Goal: Task Accomplishment & Management: Manage account settings

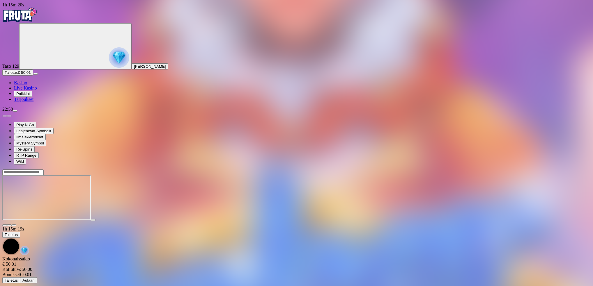
click at [5, 226] on span "close icon" at bounding box center [5, 226] width 0 height 0
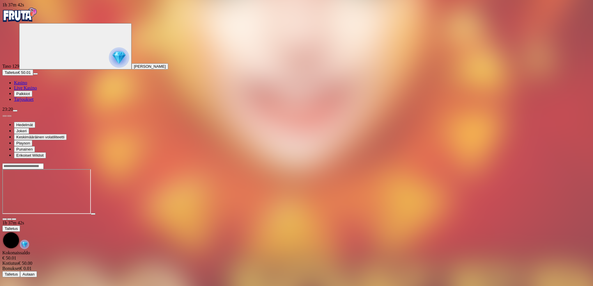
click at [5, 220] on span "close icon" at bounding box center [5, 220] width 0 height 0
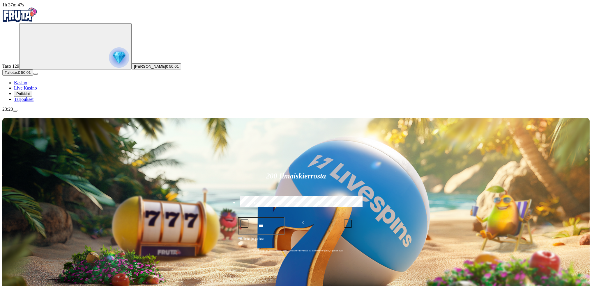
click at [15, 111] on span "menu icon" at bounding box center [15, 111] width 0 height 0
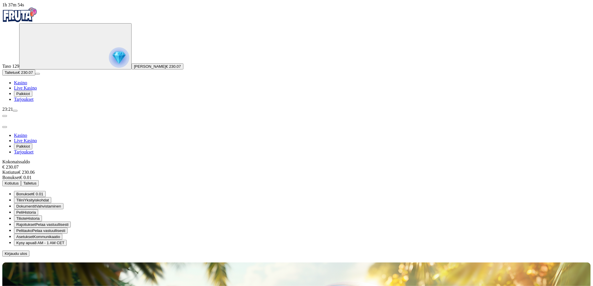
drag, startPoint x: 52, startPoint y: 275, endPoint x: 88, endPoint y: 106, distance: 172.2
click at [88, 106] on div "1h 37m 54s Taso 129 [PERSON_NAME] € 230.07 Talletus € 230.07 Kasino Live Kasino…" at bounding box center [296, 129] width 588 height 255
click at [19, 181] on span "Kotiutus" at bounding box center [12, 183] width 14 height 4
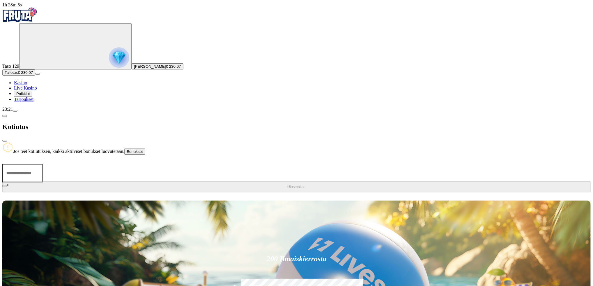
click at [43, 164] on input "number" at bounding box center [22, 173] width 40 height 19
type input "***"
click at [110, 182] on button "Ulosmaksu" at bounding box center [296, 187] width 588 height 11
click at [15, 111] on span "menu icon" at bounding box center [15, 111] width 0 height 0
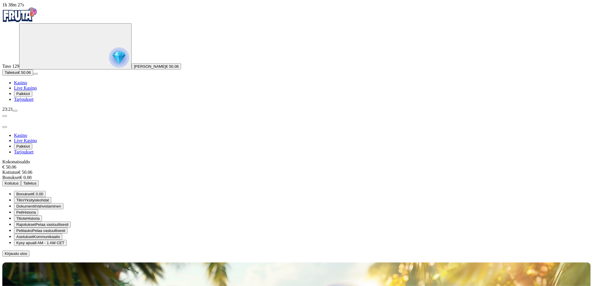
click at [27, 252] on span "Kirjaudu ulos" at bounding box center [16, 254] width 22 height 4
